Goal: Information Seeking & Learning: Find specific fact

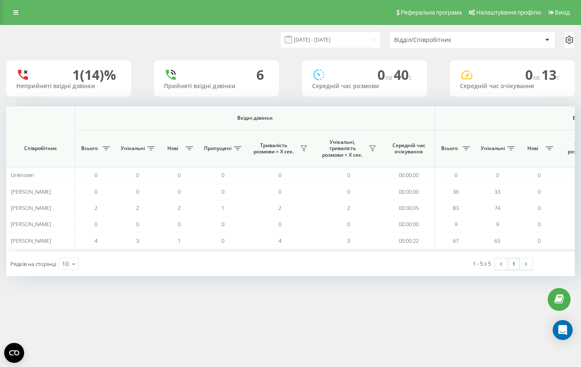
scroll to position [0, 568]
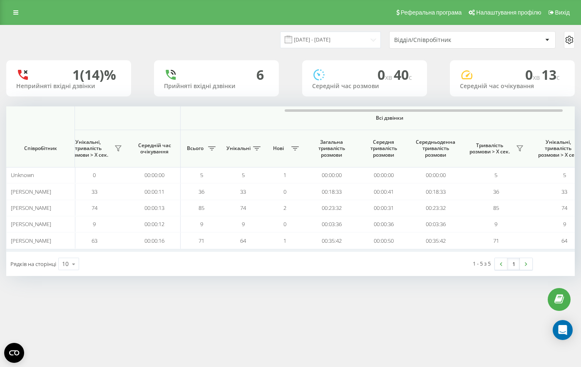
drag, startPoint x: 20, startPoint y: 15, endPoint x: 30, endPoint y: 19, distance: 10.8
click at [20, 15] on link at bounding box center [15, 13] width 15 height 12
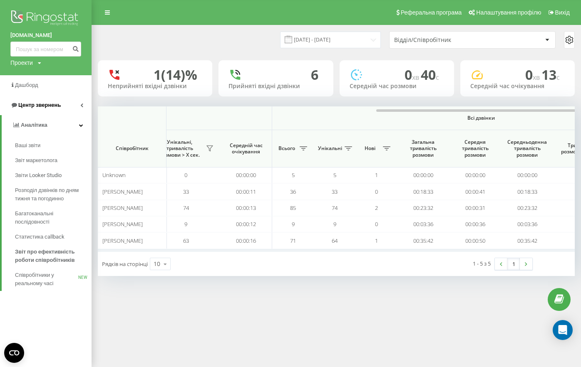
click at [61, 103] on link "Центр звернень" at bounding box center [45, 105] width 91 height 20
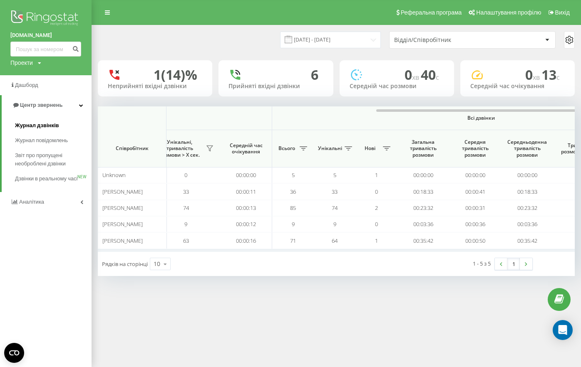
click at [41, 127] on span "Журнал дзвінків" at bounding box center [37, 125] width 44 height 8
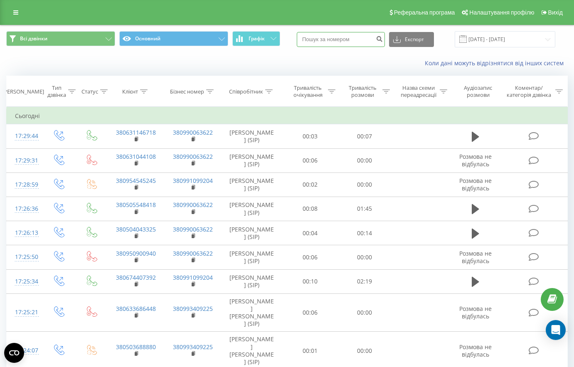
click at [372, 35] on input at bounding box center [341, 39] width 88 height 15
paste input "380938022022"
type input "380938022022"
click at [383, 40] on icon "submit" at bounding box center [379, 37] width 7 height 5
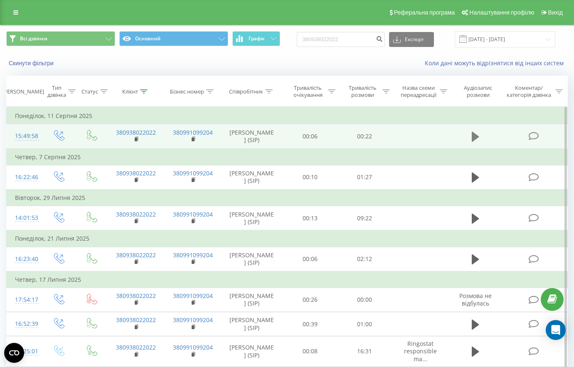
click at [476, 138] on icon at bounding box center [475, 137] width 7 height 10
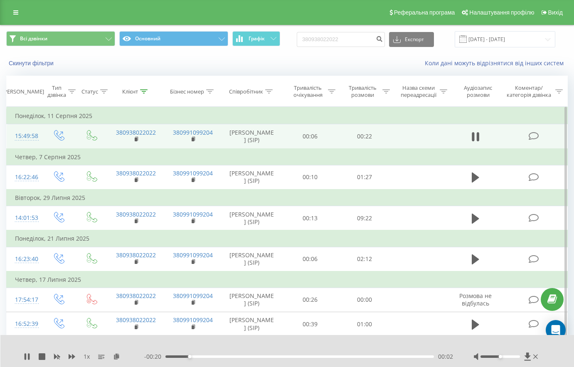
click at [255, 359] on div "- 00:20 00:02 00:02" at bounding box center [298, 357] width 309 height 8
click at [269, 357] on div "00:08" at bounding box center [300, 357] width 269 height 2
click at [362, 343] on div at bounding box center [281, 345] width 413 height 9
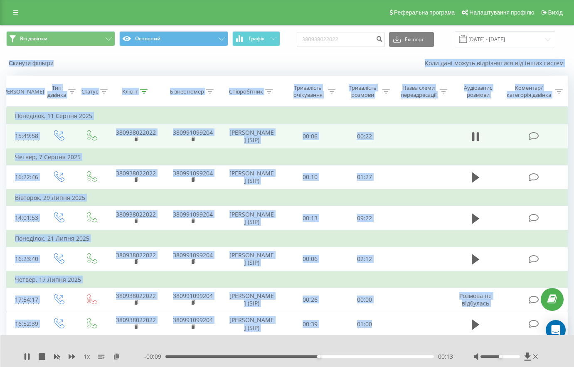
drag, startPoint x: 401, startPoint y: 329, endPoint x: 3, endPoint y: 54, distance: 483.4
click at [6, 54] on div "Всі дзвінки Основний Графік 380938022022 Експорт .csv .xls .xlsx 19.05.2025 - 1…" at bounding box center [287, 264] width 562 height 479
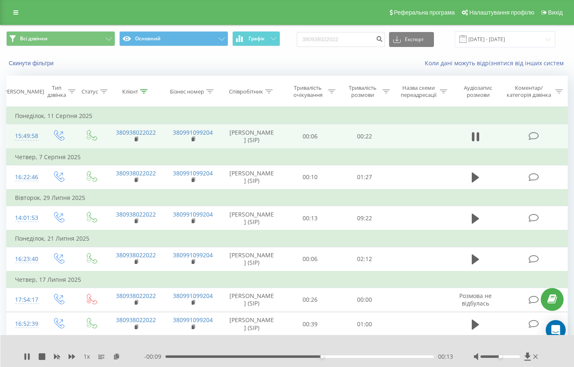
click at [3, 54] on div "Скинути фільтри Коли дані можуть відрізнятися вiд інших систем" at bounding box center [286, 63] width 573 height 20
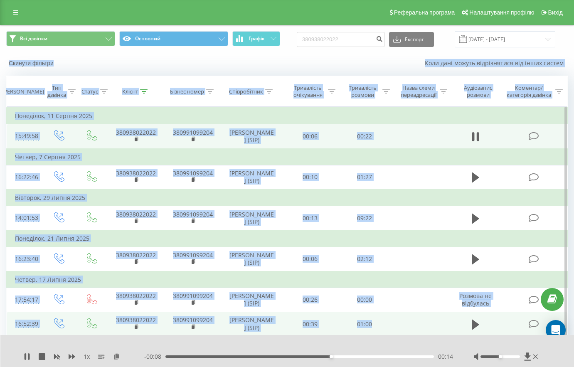
drag, startPoint x: 3, startPoint y: 54, endPoint x: 399, endPoint y: 334, distance: 484.5
click at [399, 334] on div "Всі дзвінки Основний Графік 380938022022 Експорт .csv .xls .xlsx 19.05.2025 - 1…" at bounding box center [287, 264] width 562 height 479
click at [399, 328] on td at bounding box center [420, 324] width 57 height 24
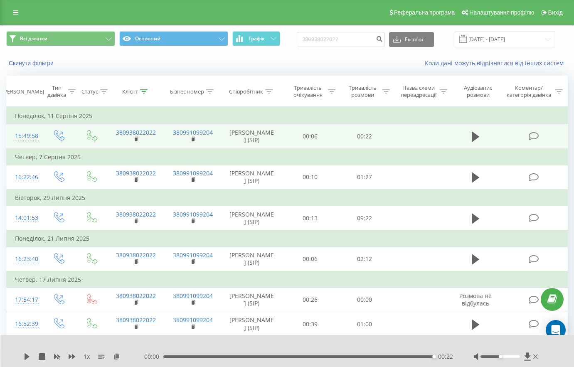
click at [16, 14] on icon at bounding box center [15, 13] width 5 height 6
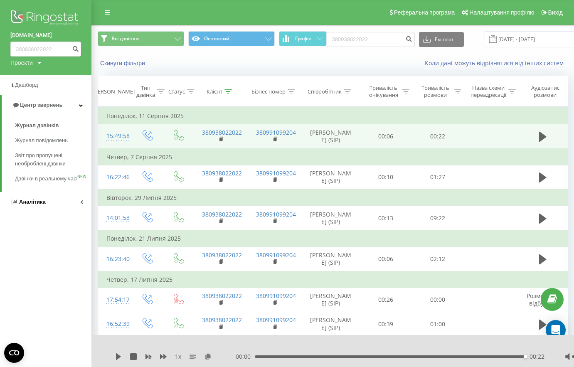
click at [64, 205] on link "Аналiтика" at bounding box center [45, 202] width 91 height 20
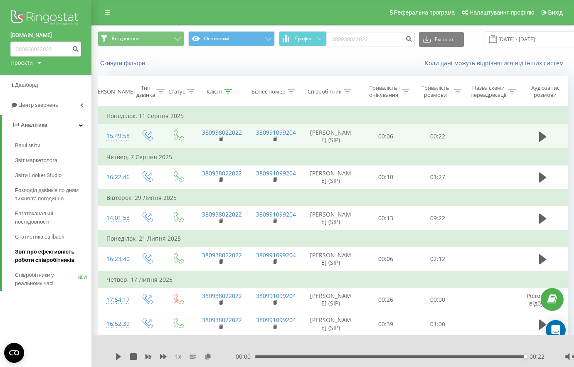
click at [63, 248] on link "Звіт про ефективність роботи співробітників" at bounding box center [53, 256] width 77 height 23
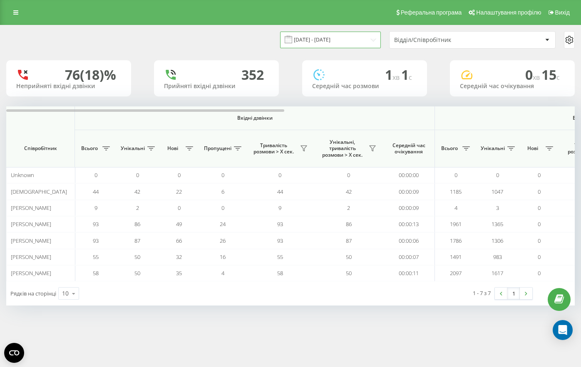
click at [373, 46] on input "[DATE] - [DATE]" at bounding box center [330, 40] width 101 height 16
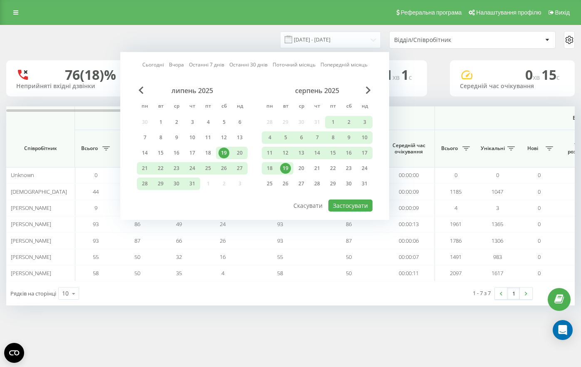
click at [293, 172] on div "19" at bounding box center [285, 168] width 16 height 12
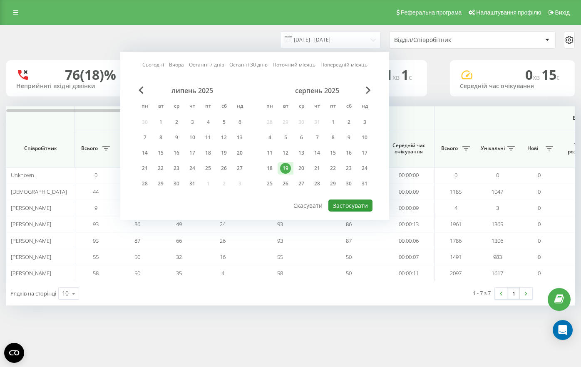
click at [355, 210] on button "Застосувати" at bounding box center [350, 206] width 44 height 12
type input "19.08.2025 - 19.08.2025"
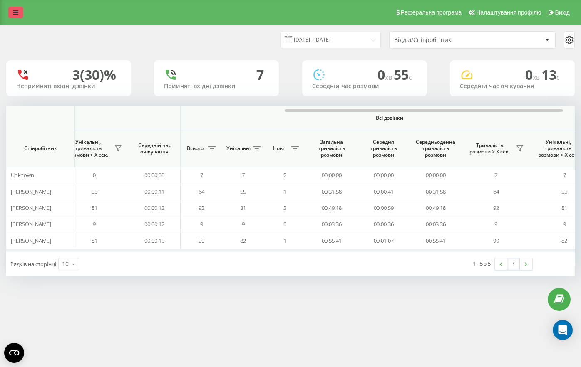
click at [15, 7] on link at bounding box center [15, 13] width 15 height 12
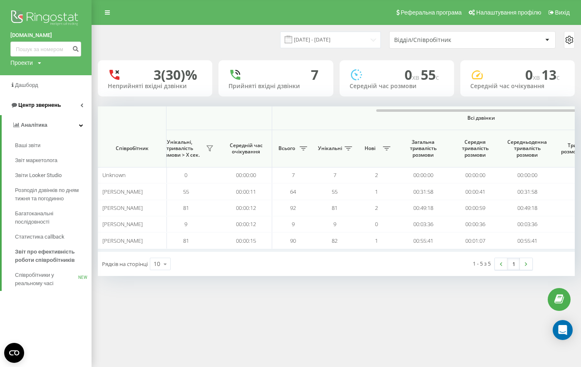
click at [66, 109] on link "Центр звернень" at bounding box center [45, 105] width 91 height 20
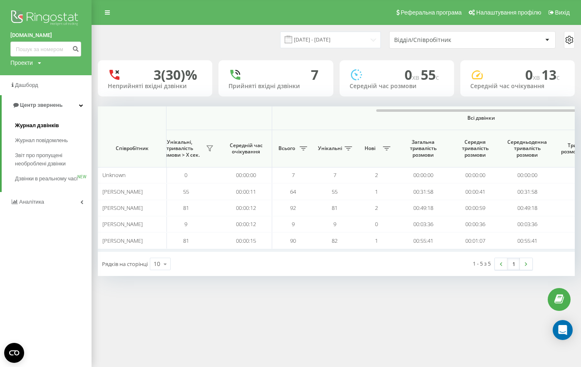
click at [59, 126] on link "Журнал дзвінків" at bounding box center [53, 125] width 77 height 15
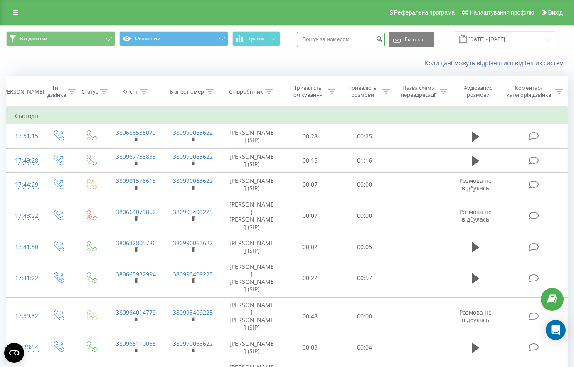
click at [351, 40] on input at bounding box center [341, 39] width 88 height 15
paste input "380684147534"
type input "380684147534"
click at [384, 43] on button "submit" at bounding box center [379, 39] width 11 height 15
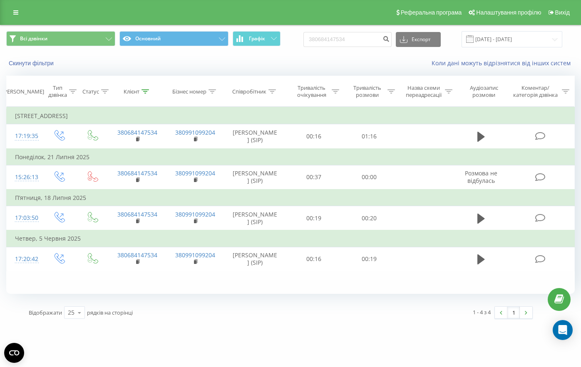
click at [310, 60] on div "Коли дані можуть відрізнятися вiд інших систем" at bounding box center [399, 63] width 362 height 8
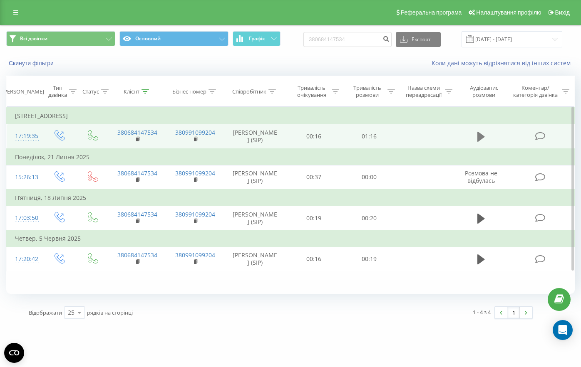
click at [479, 139] on icon at bounding box center [480, 137] width 7 height 10
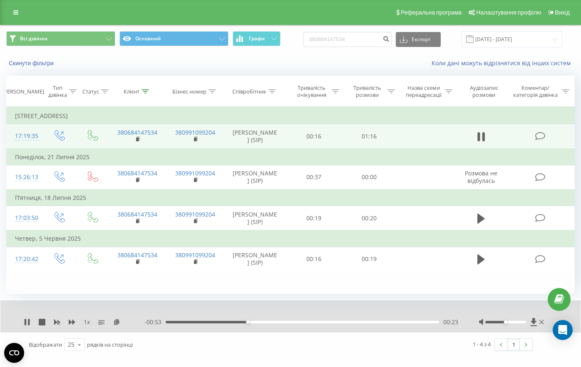
click at [278, 319] on div "- 00:53 00:23 00:23" at bounding box center [301, 322] width 314 height 8
click at [280, 321] on div "00:23" at bounding box center [302, 322] width 273 height 2
click at [304, 322] on div "00:34" at bounding box center [302, 322] width 273 height 2
drag, startPoint x: 319, startPoint y: 322, endPoint x: 334, endPoint y: 319, distance: 15.3
click at [320, 322] on div "00:43" at bounding box center [302, 322] width 273 height 2
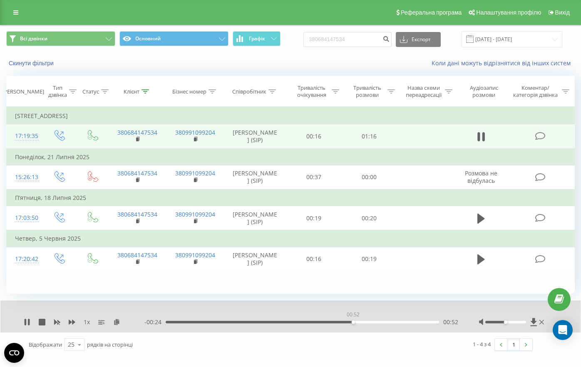
click at [353, 323] on div "00:52" at bounding box center [302, 322] width 273 height 2
click at [368, 322] on div "00:56" at bounding box center [302, 322] width 273 height 2
click at [381, 301] on div "1 x - 00:14 01:02 01:02" at bounding box center [290, 317] width 580 height 32
click at [359, 34] on input "380684147534" at bounding box center [347, 39] width 88 height 15
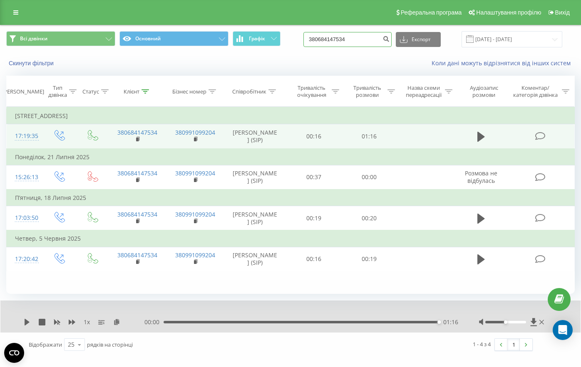
paste input "78627252"
type input "380678627252"
click at [391, 43] on button "submit" at bounding box center [385, 39] width 11 height 15
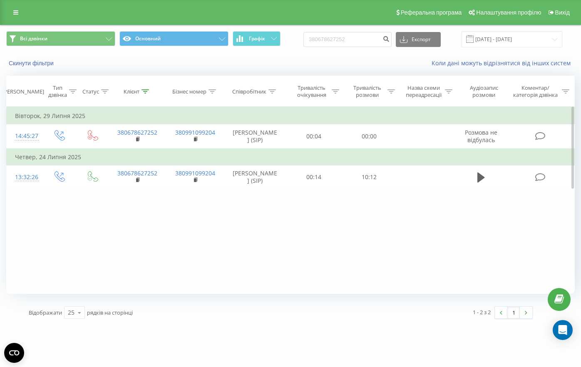
drag, startPoint x: 265, startPoint y: 208, endPoint x: 279, endPoint y: 203, distance: 14.2
click at [265, 208] on div "Фільтрувати за умовою Дорівнює Введіть значення Скасувати OK Фільтрувати за умо…" at bounding box center [290, 200] width 568 height 187
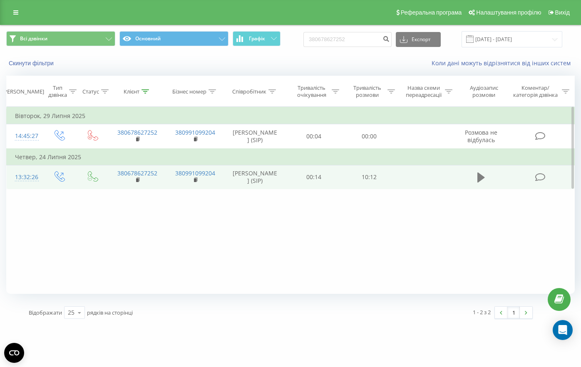
click at [479, 177] on icon at bounding box center [480, 178] width 7 height 10
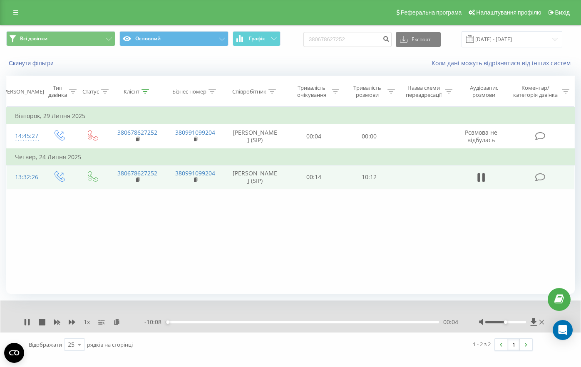
click at [374, 322] on div "00:04" at bounding box center [302, 322] width 273 height 2
click at [519, 225] on div "Фільтрувати за умовою Дорівнює Введіть значення Скасувати OK Фільтрувати за умо…" at bounding box center [290, 200] width 568 height 187
click at [324, 230] on div "Фільтрувати за умовою Дорівнює Введіть значення Скасувати OK Фільтрувати за умо…" at bounding box center [290, 200] width 568 height 187
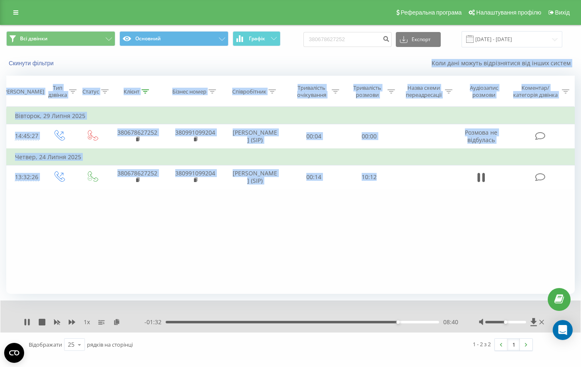
drag, startPoint x: 415, startPoint y: 175, endPoint x: 288, endPoint y: 67, distance: 166.4
click at [288, 67] on div "Всі дзвінки Основний Графік 380678627252 Експорт .csv .xls .xlsx 19.05.2025 - 1…" at bounding box center [290, 190] width 568 height 331
click at [287, 67] on div "Коли дані можуть відрізнятися вiд інших систем" at bounding box center [399, 63] width 362 height 8
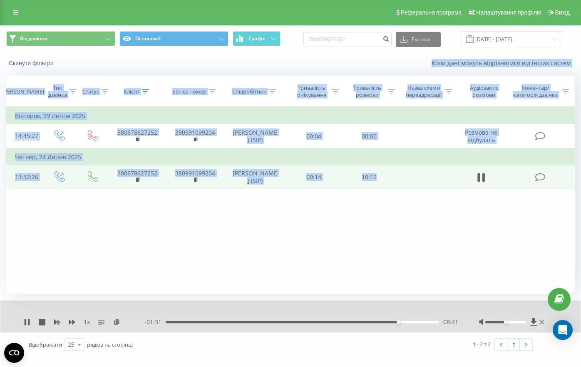
drag, startPoint x: 287, startPoint y: 67, endPoint x: 392, endPoint y: 180, distance: 154.2
click at [392, 180] on div "Всі дзвінки Основний Графік 380678627252 Експорт .csv .xls .xlsx 19.05.2025 - 1…" at bounding box center [290, 190] width 568 height 331
click at [393, 180] on td "10:12" at bounding box center [368, 177] width 55 height 24
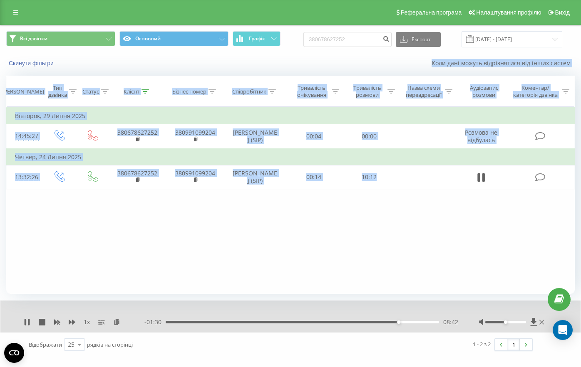
drag, startPoint x: 393, startPoint y: 180, endPoint x: 273, endPoint y: 55, distance: 173.2
click at [273, 55] on div "Всі дзвінки Основний Графік 380678627252 Експорт .csv .xls .xlsx 19.05.2025 - 1…" at bounding box center [290, 190] width 568 height 331
click at [273, 55] on div "Скинути фільтри Коли дані можуть відрізнятися вiд інших систем" at bounding box center [290, 63] width 580 height 20
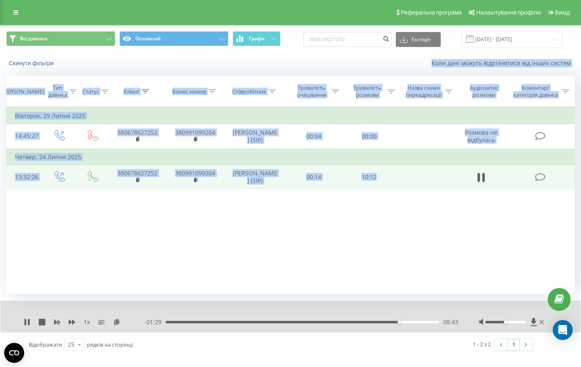
drag, startPoint x: 273, startPoint y: 55, endPoint x: 392, endPoint y: 185, distance: 175.7
click at [392, 185] on div "Всі дзвінки Основний Графік 380678627252 Експорт .csv .xls .xlsx 19.05.2025 - 1…" at bounding box center [290, 190] width 568 height 331
click at [392, 185] on td "10:12" at bounding box center [368, 177] width 55 height 24
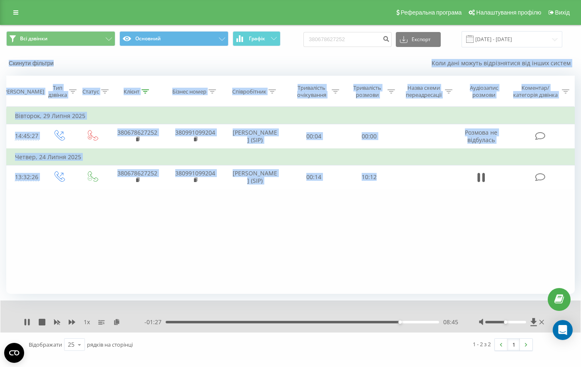
drag, startPoint x: 392, startPoint y: 185, endPoint x: 7, endPoint y: 55, distance: 405.8
click at [7, 55] on div "Всі дзвінки Основний Графік 380678627252 Експорт .csv .xls .xlsx 19.05.2025 - 1…" at bounding box center [290, 190] width 568 height 331
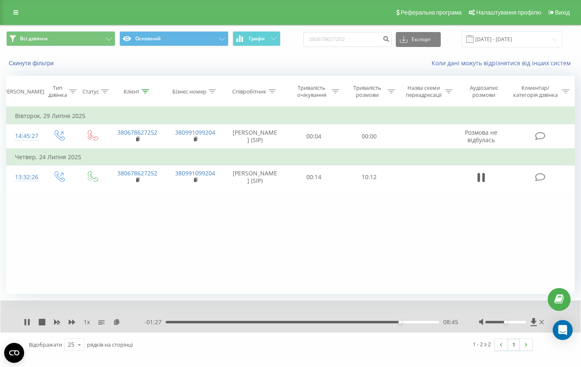
click at [7, 55] on div "Скинути фільтри Коли дані можуть відрізнятися вiд інших систем" at bounding box center [290, 63] width 580 height 20
click at [417, 321] on div "09:25" at bounding box center [302, 322] width 273 height 2
click at [452, 211] on div "Фільтрувати за умовою Дорівнює Введіть значення Скасувати OK Фільтрувати за умо…" at bounding box center [290, 200] width 568 height 187
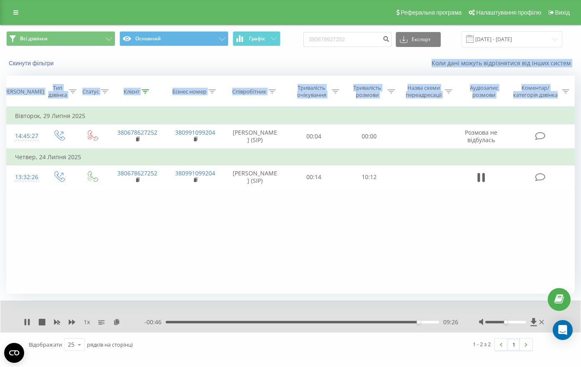
drag, startPoint x: 474, startPoint y: 205, endPoint x: 291, endPoint y: 62, distance: 232.2
click at [291, 62] on div "Всі дзвінки Основний Графік 380678627252 Експорт .csv .xls .xlsx 19.05.2025 - 1…" at bounding box center [290, 190] width 568 height 331
click at [480, 222] on div "Фільтрувати за умовою Дорівнює Введіть значення Скасувати OK Фільтрувати за умо…" at bounding box center [290, 200] width 568 height 187
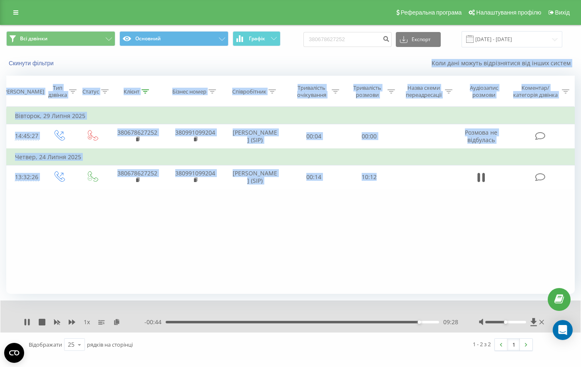
drag, startPoint x: 480, startPoint y: 222, endPoint x: 261, endPoint y: 58, distance: 273.4
click at [261, 58] on div "Всі дзвінки Основний Графік 380678627252 Експорт .csv .xls .xlsx 19.05.2025 - 1…" at bounding box center [290, 190] width 568 height 331
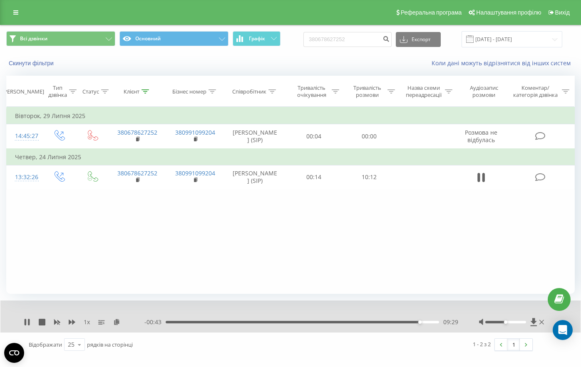
click at [5, 56] on div "Скинути фільтри Коли дані можуть відрізнятися вiд інших систем" at bounding box center [290, 63] width 580 height 20
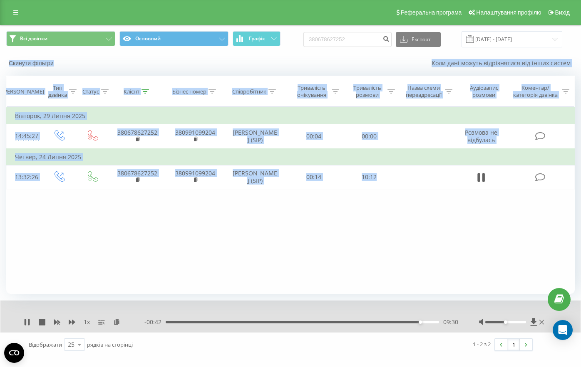
drag, startPoint x: 5, startPoint y: 56, endPoint x: 413, endPoint y: 250, distance: 451.8
click at [414, 258] on div "Всі дзвінки Основний Графік 380678627252 Експорт .csv .xls .xlsx 19.05.2025 - 1…" at bounding box center [290, 190] width 568 height 331
click at [413, 249] on div "Фільтрувати за умовою Дорівнює Введіть значення Скасувати OK Фільтрувати за умо…" at bounding box center [290, 200] width 568 height 187
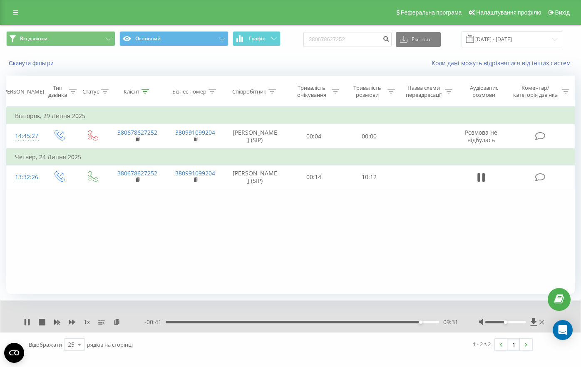
drag, startPoint x: 469, startPoint y: 244, endPoint x: 462, endPoint y: 236, distance: 10.3
click at [464, 238] on div "Фільтрувати за умовою Дорівнює Введіть значення Скасувати OK Фільтрувати за умо…" at bounding box center [290, 200] width 568 height 187
click at [119, 297] on div "Всі дзвінки Основний Графік 380678627252 Експорт .csv .xls .xlsx 19.05.2025 - 1…" at bounding box center [290, 190] width 568 height 331
click at [26, 321] on icon at bounding box center [26, 322] width 2 height 7
click at [434, 257] on div "Фільтрувати за умовою Дорівнює Введіть значення Скасувати OK Фільтрувати за умо…" at bounding box center [290, 200] width 568 height 187
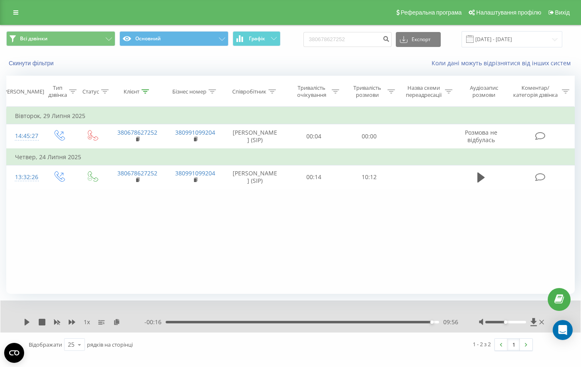
click at [270, 215] on div "Фільтрувати за умовою Дорівнює Введіть значення Скасувати OK Фільтрувати за умо…" at bounding box center [290, 200] width 568 height 187
click at [358, 37] on input "380678627252" at bounding box center [347, 39] width 88 height 15
paste input "39389988"
type input "380639389988"
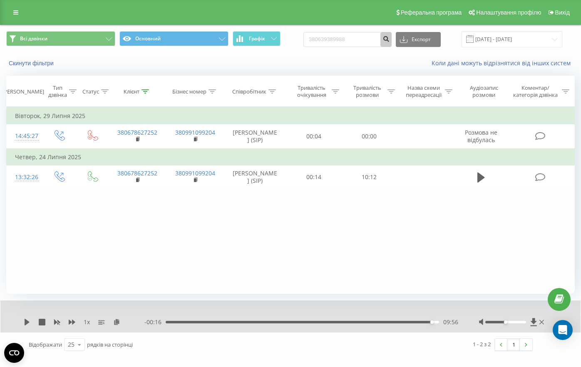
click at [389, 40] on icon "submit" at bounding box center [385, 37] width 7 height 5
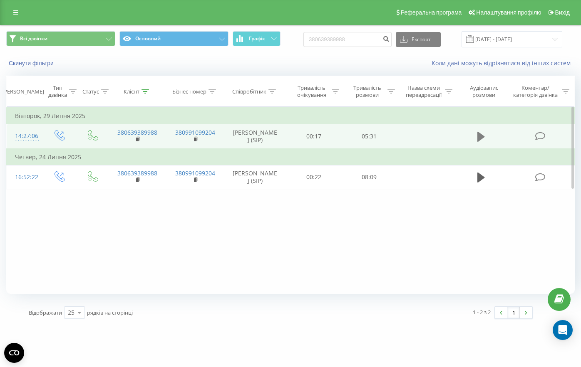
click at [484, 137] on icon at bounding box center [480, 137] width 7 height 12
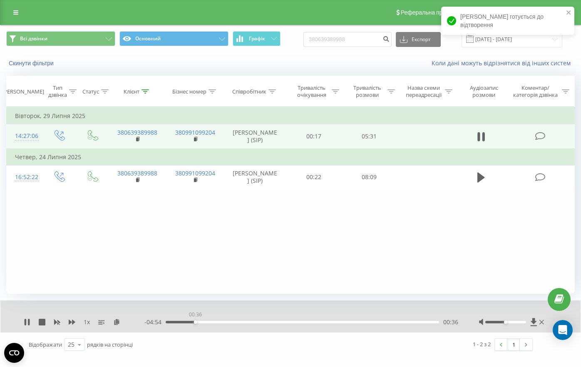
click at [195, 322] on div "00:36" at bounding box center [302, 322] width 273 height 2
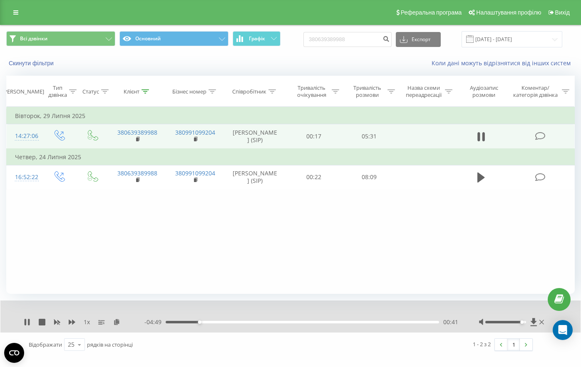
drag, startPoint x: 509, startPoint y: 322, endPoint x: 521, endPoint y: 322, distance: 11.6
click at [521, 322] on div at bounding box center [505, 322] width 41 height 2
click at [524, 324] on div at bounding box center [512, 322] width 67 height 8
click at [396, 211] on div "Фільтрувати за умовою Дорівнює Введіть значення Скасувати OK Фільтрувати за умо…" at bounding box center [290, 200] width 568 height 187
click at [30, 319] on div "1 x" at bounding box center [84, 322] width 121 height 8
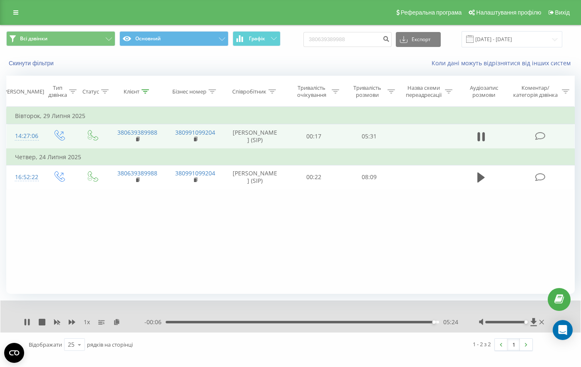
click at [31, 321] on div "1 x" at bounding box center [84, 322] width 121 height 8
click at [27, 322] on icon at bounding box center [27, 322] width 7 height 7
click at [273, 53] on div "Всі дзвінки Основний Графік 380639389988 Експорт .csv .xls .xlsx 19.05.2025 - 1…" at bounding box center [290, 49] width 580 height 48
click at [19, 12] on link at bounding box center [15, 13] width 15 height 12
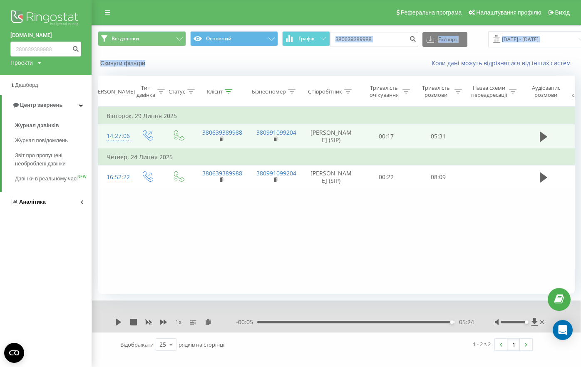
click at [40, 212] on link "Аналiтика" at bounding box center [45, 202] width 91 height 20
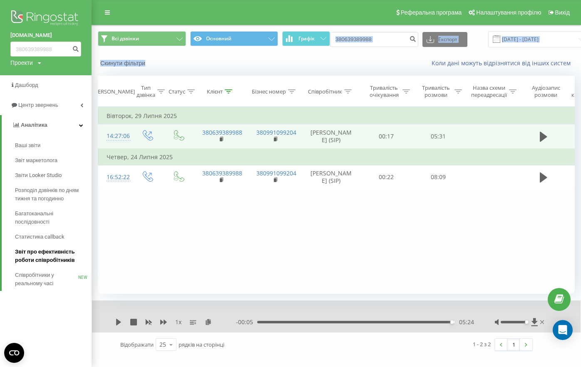
click at [54, 252] on span "Звіт про ефективність роботи співробітників" at bounding box center [51, 256] width 72 height 17
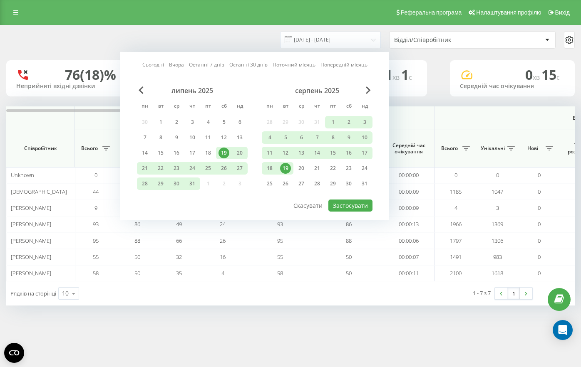
click at [287, 164] on div "19" at bounding box center [285, 168] width 11 height 11
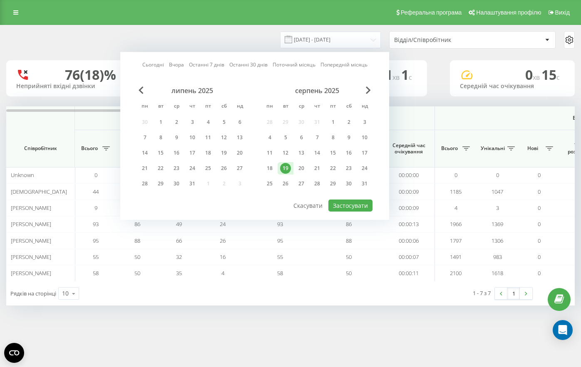
click at [374, 206] on div "Сьогодні Вчора Останні 7 днів Останні 30 днів Поточний місяць Попередній місяць…" at bounding box center [254, 136] width 269 height 168
click at [361, 206] on button "Застосувати" at bounding box center [350, 206] width 44 height 12
type input "[DATE] - [DATE]"
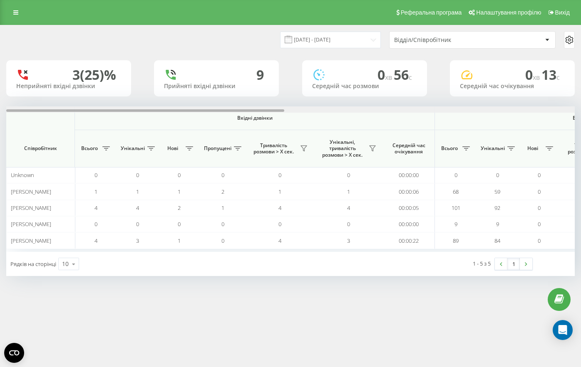
scroll to position [0, 568]
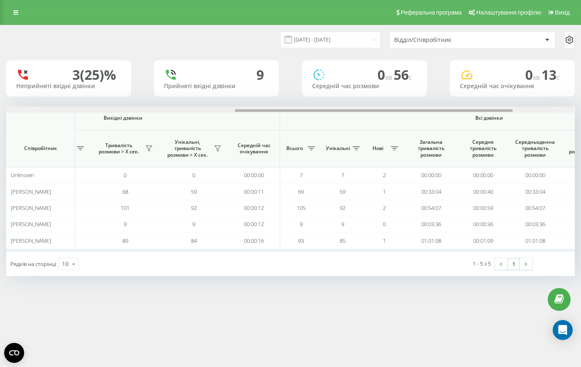
scroll to position [0, 467]
drag, startPoint x: 343, startPoint y: 109, endPoint x: 293, endPoint y: 110, distance: 49.5
click at [293, 110] on div at bounding box center [374, 110] width 278 height 2
click at [487, 284] on div "[DATE] - [DATE] Відділ/Співробітник 3 (25)% Неприйняті вхідні дзвінки 9 Прийнят…" at bounding box center [290, 159] width 581 height 268
